Goal: Information Seeking & Learning: Check status

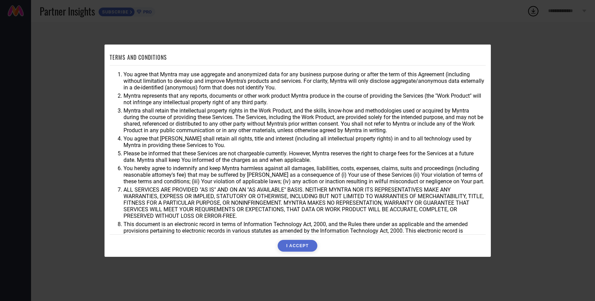
click at [314, 246] on button "I ACCEPT" at bounding box center [298, 246] width 40 height 12
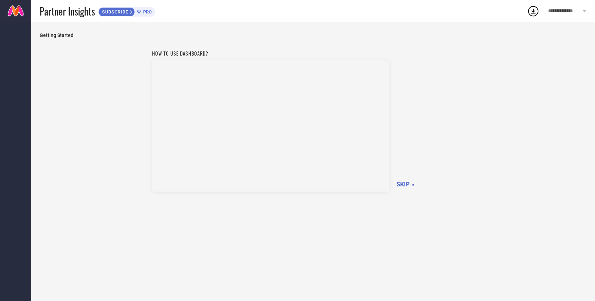
click at [405, 181] on span "SKIP »" at bounding box center [405, 183] width 18 height 7
